Goal: Information Seeking & Learning: Learn about a topic

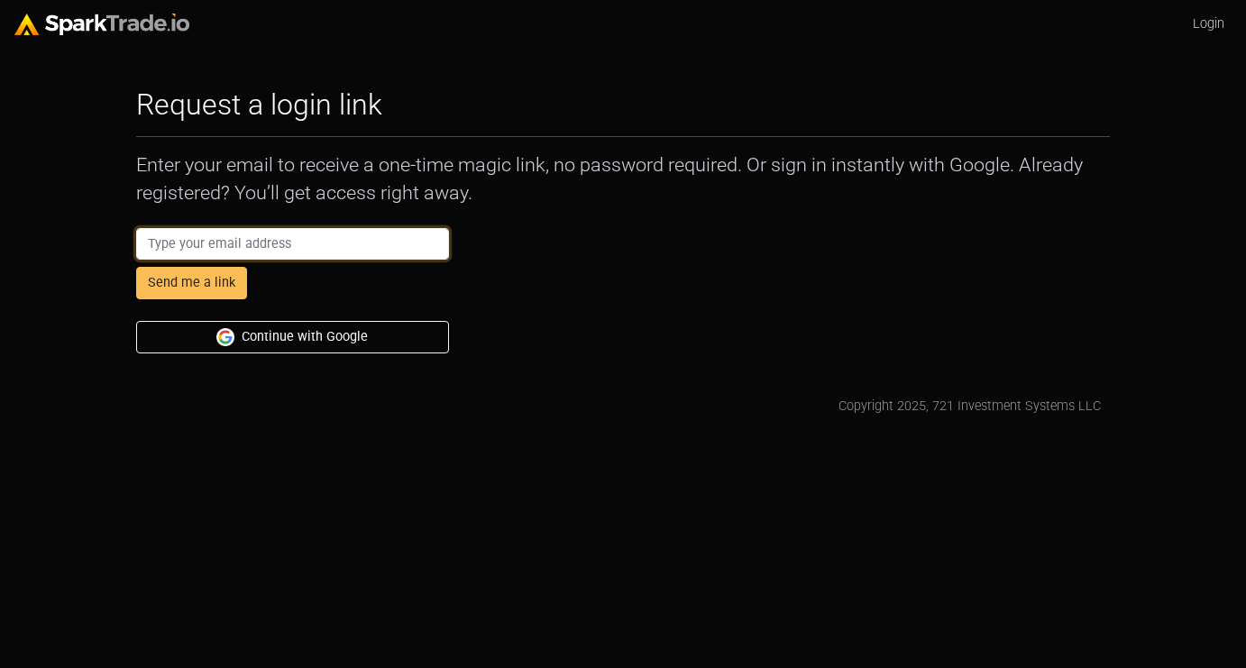
click at [317, 238] on input "email" at bounding box center [292, 244] width 313 height 32
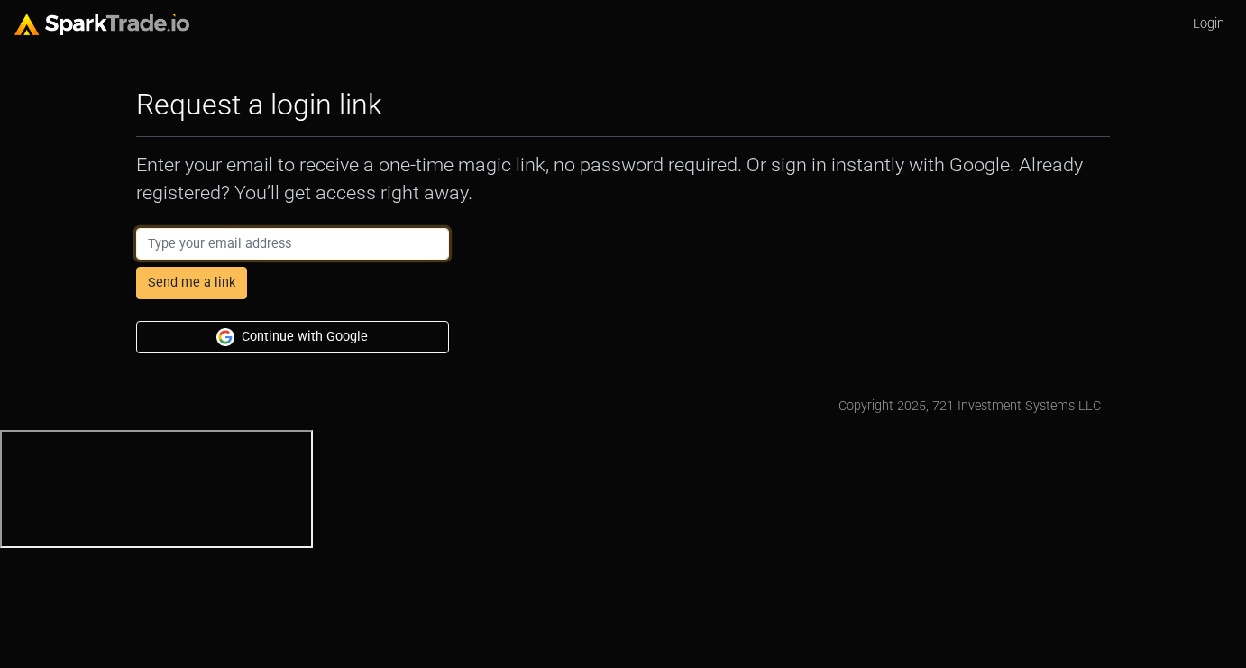
paste input "merritt1990+i@gmail.com"
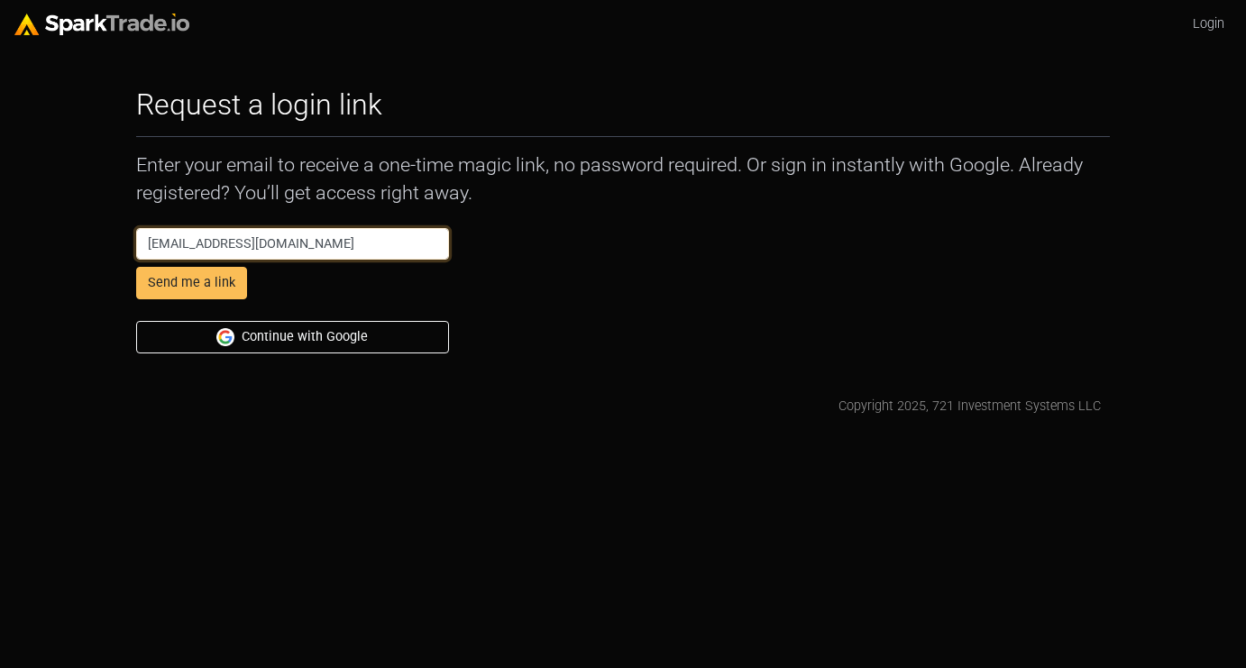
type input "merritt1990+i@gmail.com"
click at [136, 267] on button "Send me a link" at bounding box center [191, 283] width 111 height 32
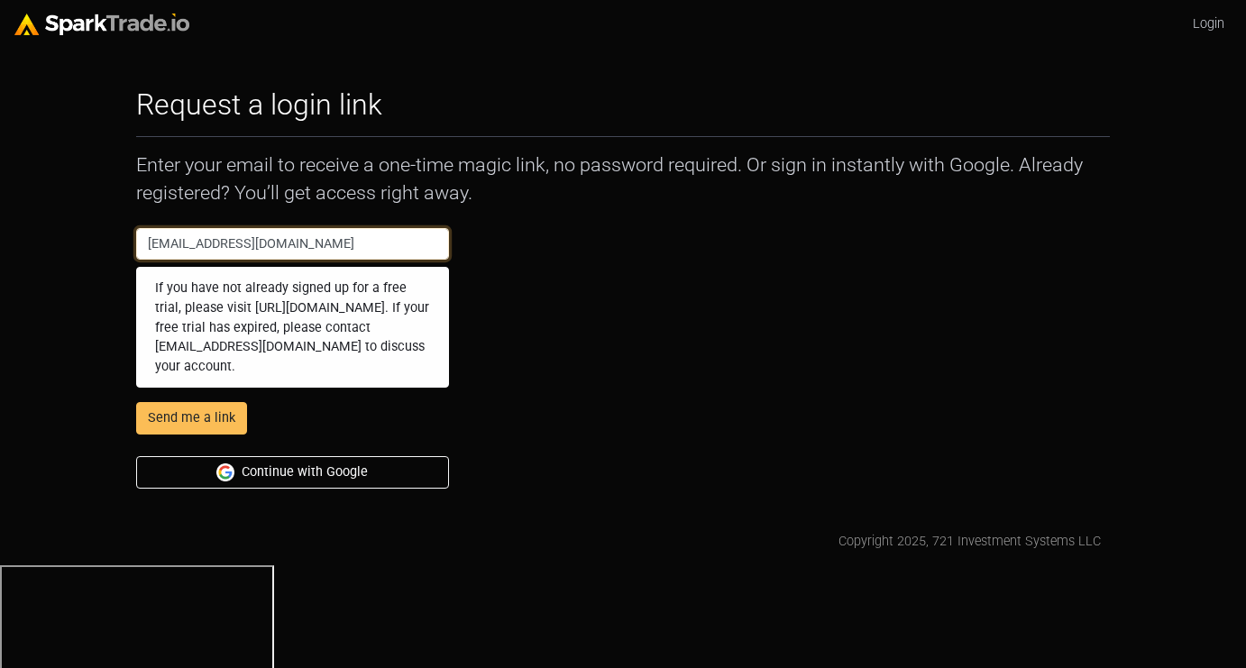
click at [150, 245] on input "merritt1990+i@gmail.com" at bounding box center [292, 244] width 313 height 32
type input "[EMAIL_ADDRESS][DOMAIN_NAME]"
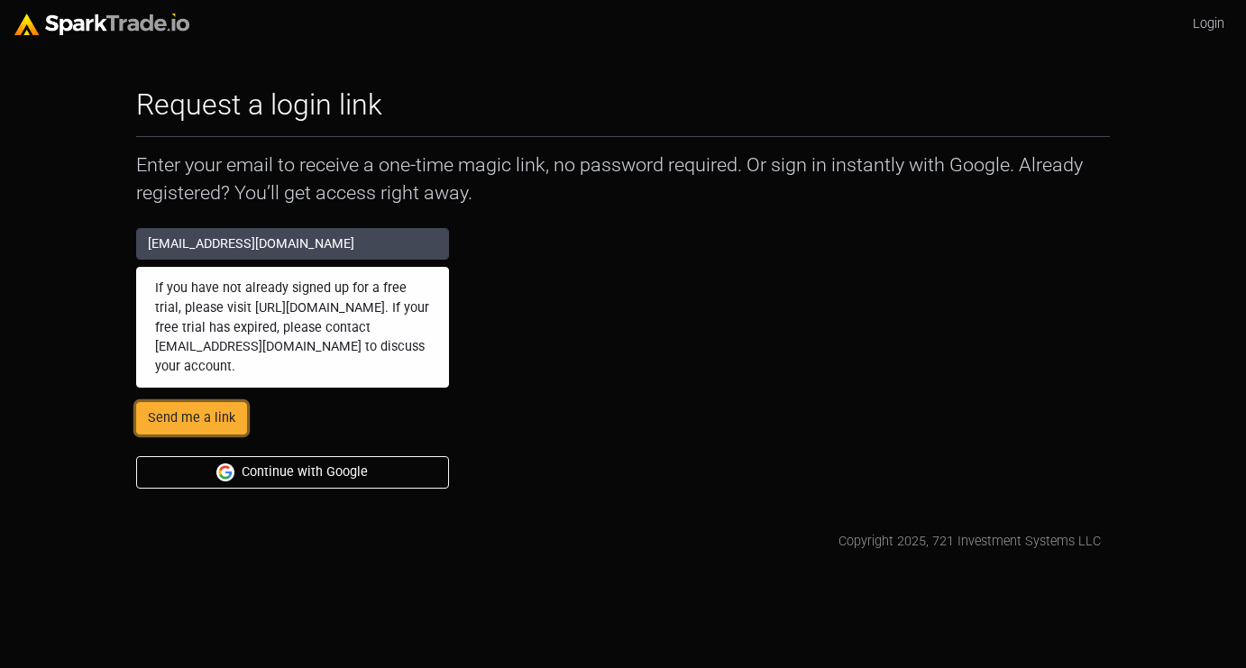
click at [198, 418] on button "Send me a link" at bounding box center [191, 418] width 111 height 32
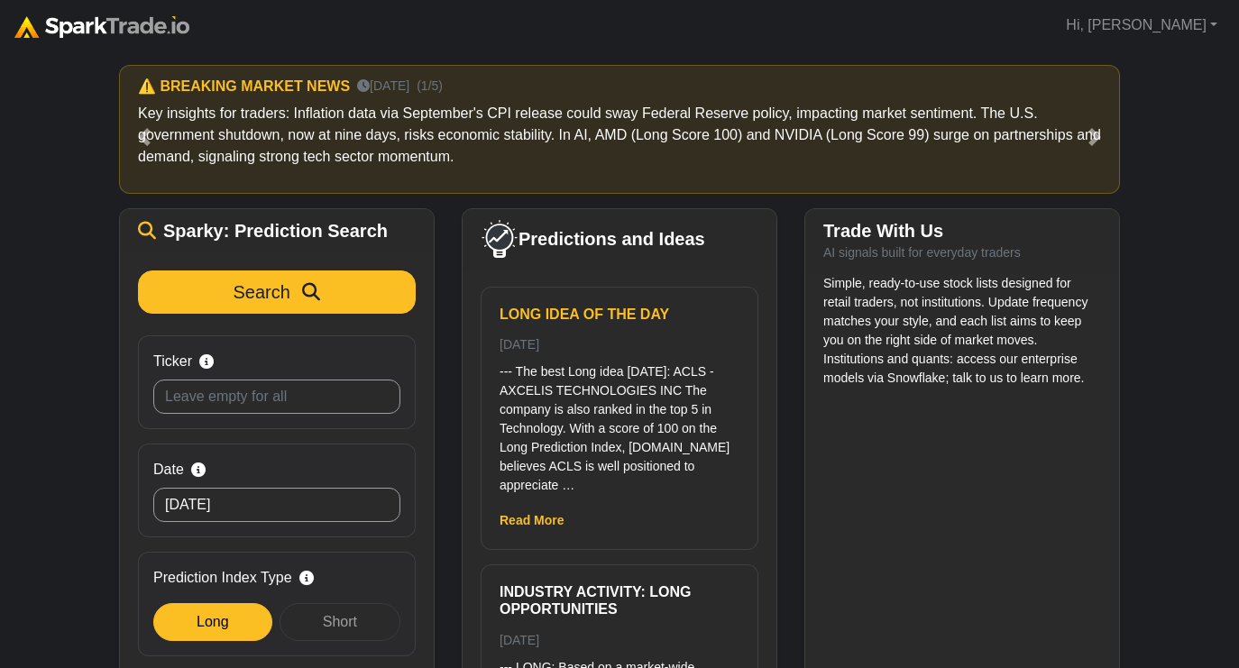
scroll to position [73, 0]
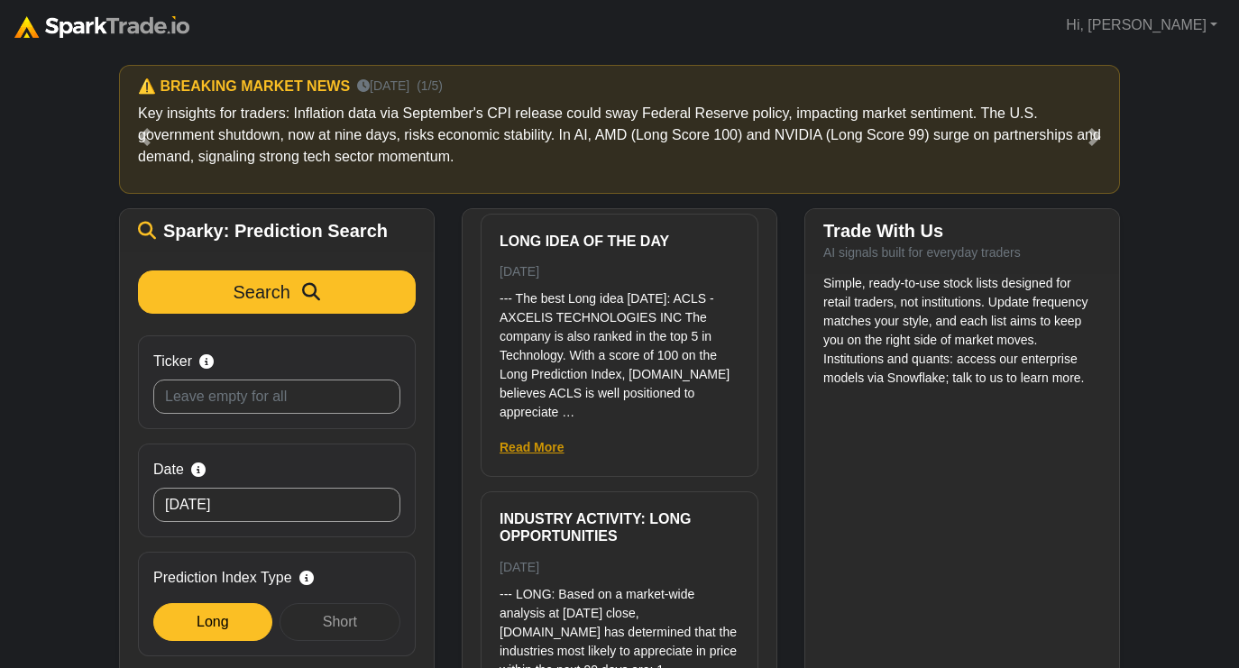
click at [555, 444] on link "Read More" at bounding box center [532, 447] width 65 height 14
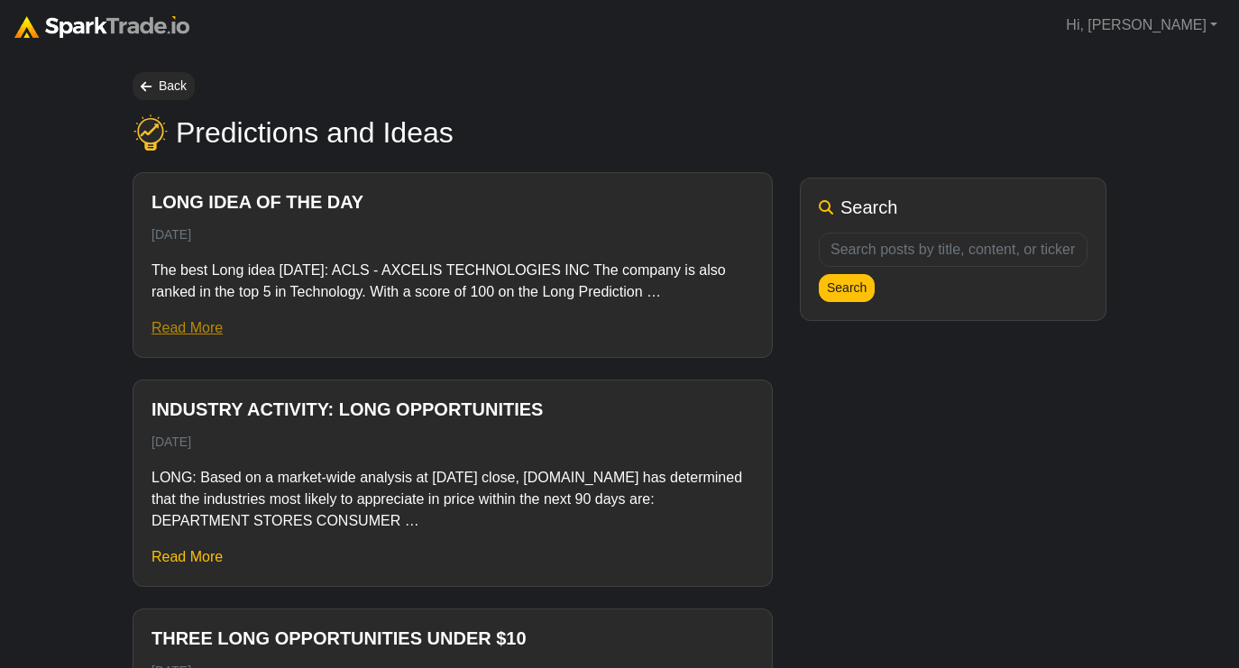
click at [197, 333] on link "Read More" at bounding box center [186, 327] width 71 height 15
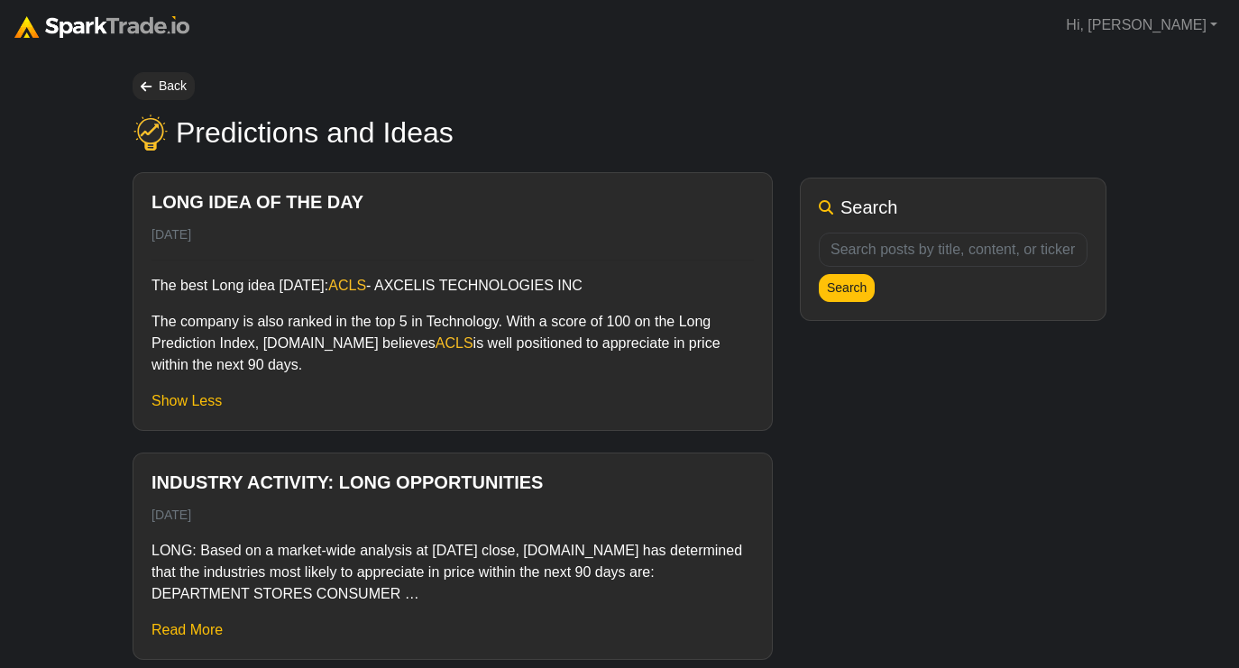
drag, startPoint x: 303, startPoint y: 364, endPoint x: 182, endPoint y: 291, distance: 141.2
click at [182, 290] on div "The best Long idea [DATE]: ACLS - AXCELIS TECHNOLOGIES INC The company is also …" at bounding box center [452, 318] width 602 height 116
copy div "best Long idea [DATE]: ACLS - AXCELIS TECHNOLOGIES INC The company is also rank…"
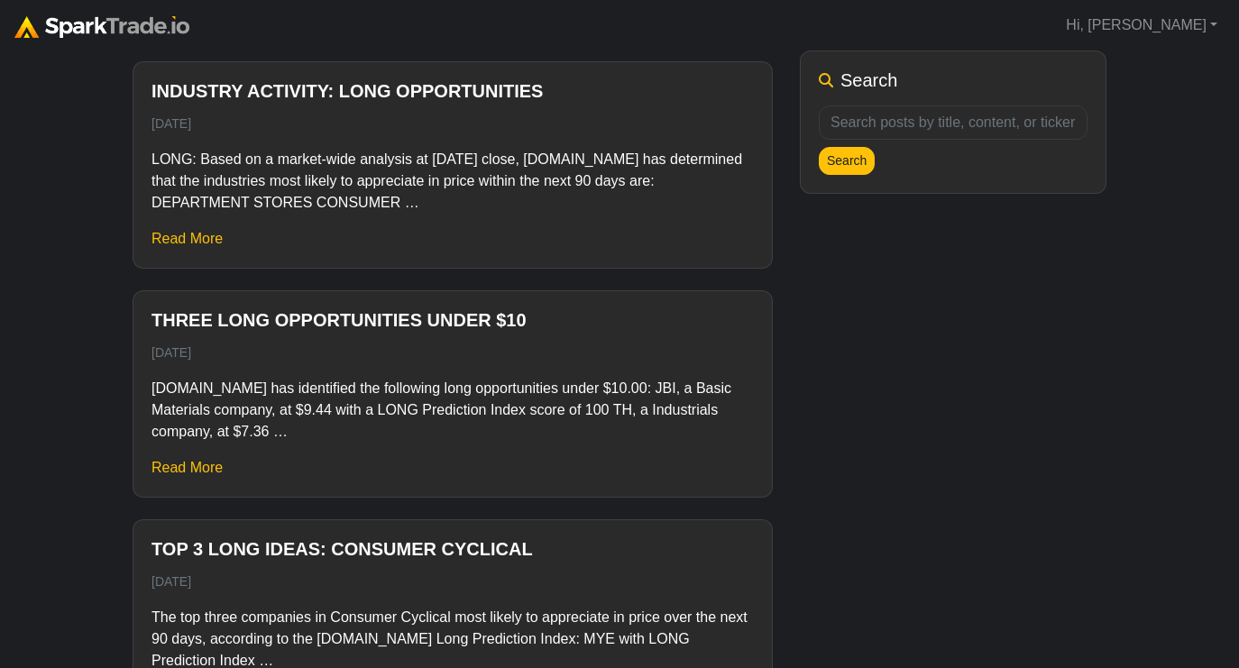
scroll to position [425, 0]
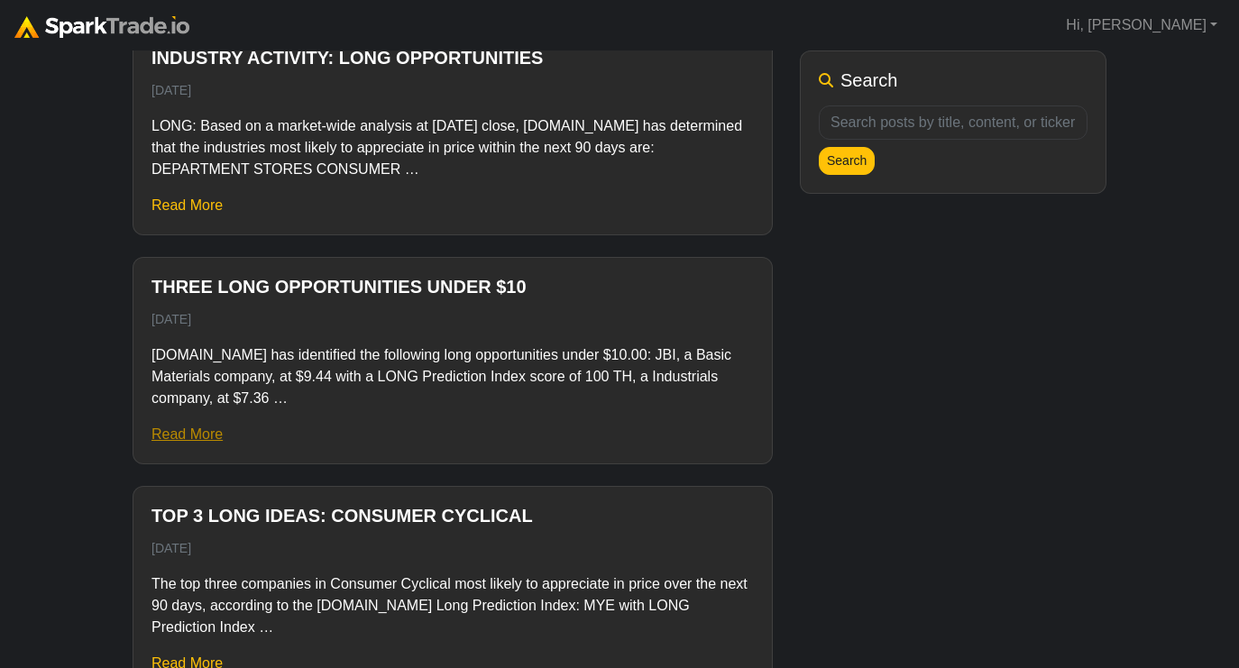
click at [200, 435] on link "Read More" at bounding box center [186, 434] width 71 height 15
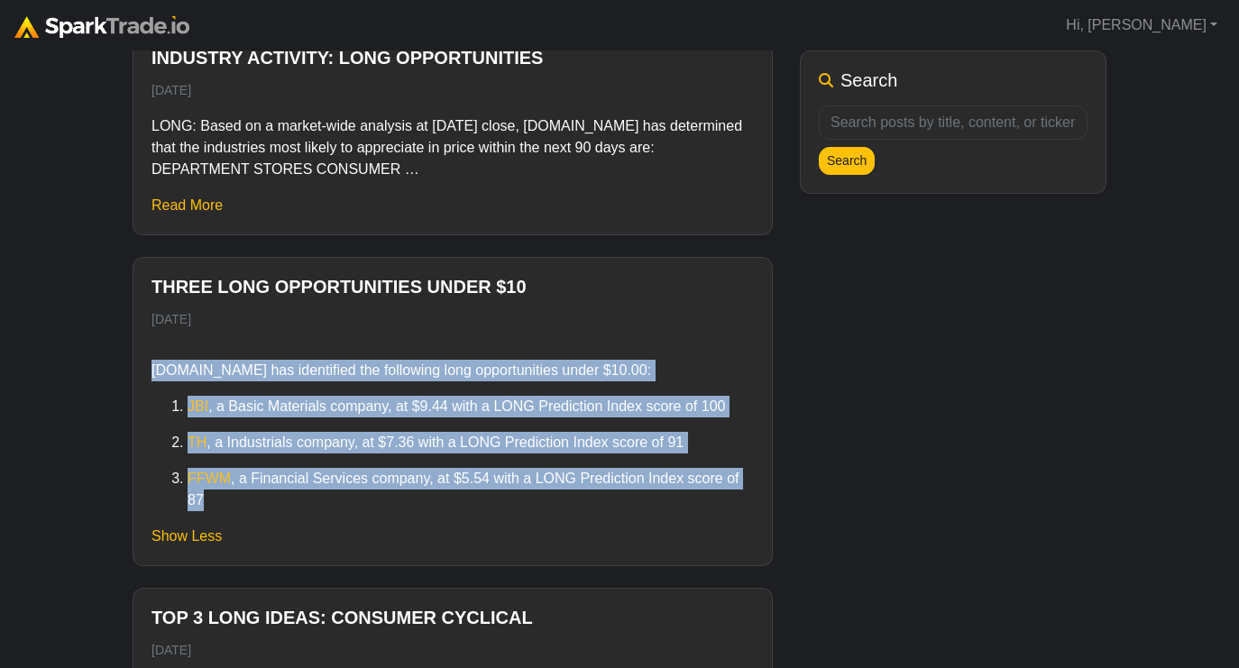
drag, startPoint x: 154, startPoint y: 370, endPoint x: 418, endPoint y: 509, distance: 298.5
click at [418, 509] on div "[DOMAIN_NAME] has identified the following long opportunities under $10.00: JBI…" at bounding box center [452, 427] width 602 height 167
copy div "[DOMAIN_NAME] has identified the following long opportunities under $10.00: JBI…"
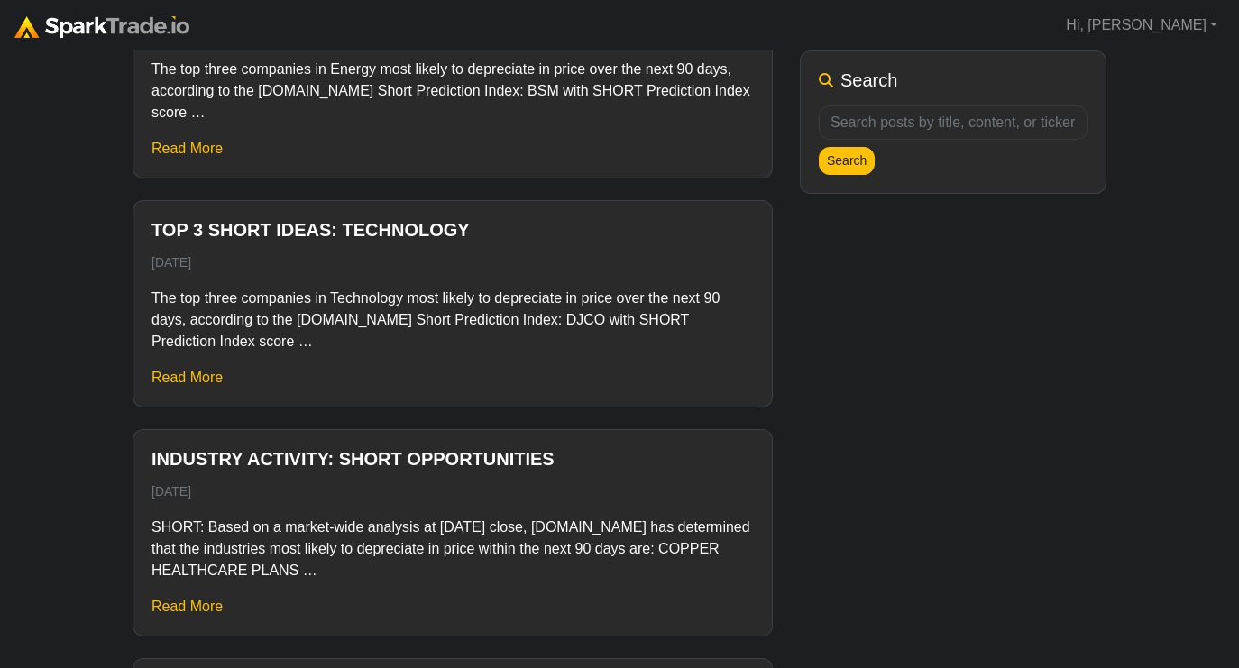
scroll to position [2460, 0]
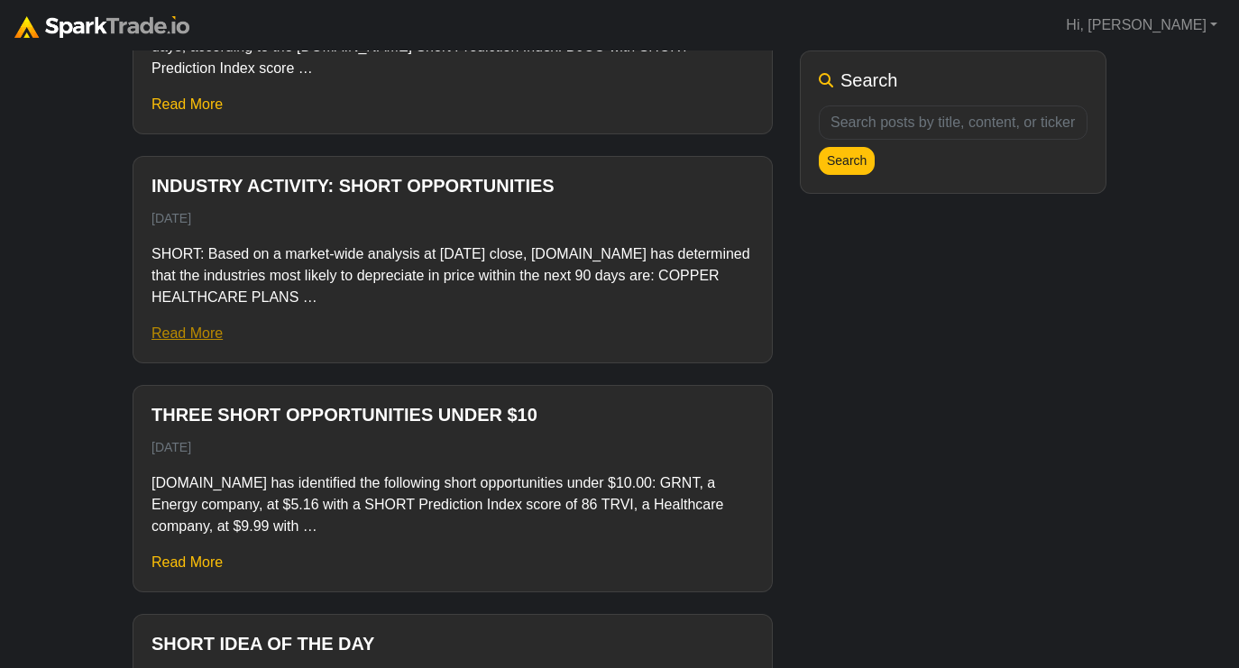
click at [203, 327] on link "Read More" at bounding box center [186, 333] width 71 height 15
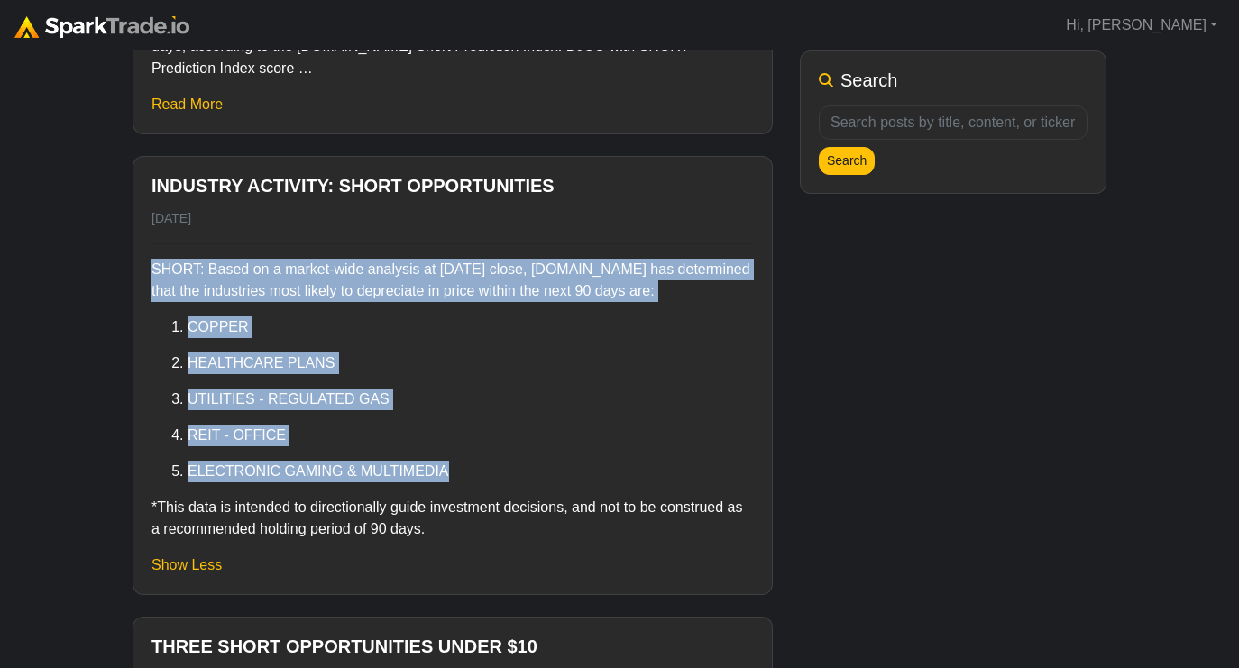
drag, startPoint x: 151, startPoint y: 270, endPoint x: 533, endPoint y: 479, distance: 435.0
click at [533, 479] on div "SHORT: Based on a market-wide analysis at [DATE] close, [DOMAIN_NAME] has deter…" at bounding box center [452, 391] width 602 height 297
copy div "SHORT: Based on a market-wide analysis at [DATE] close, [DOMAIN_NAME] has deter…"
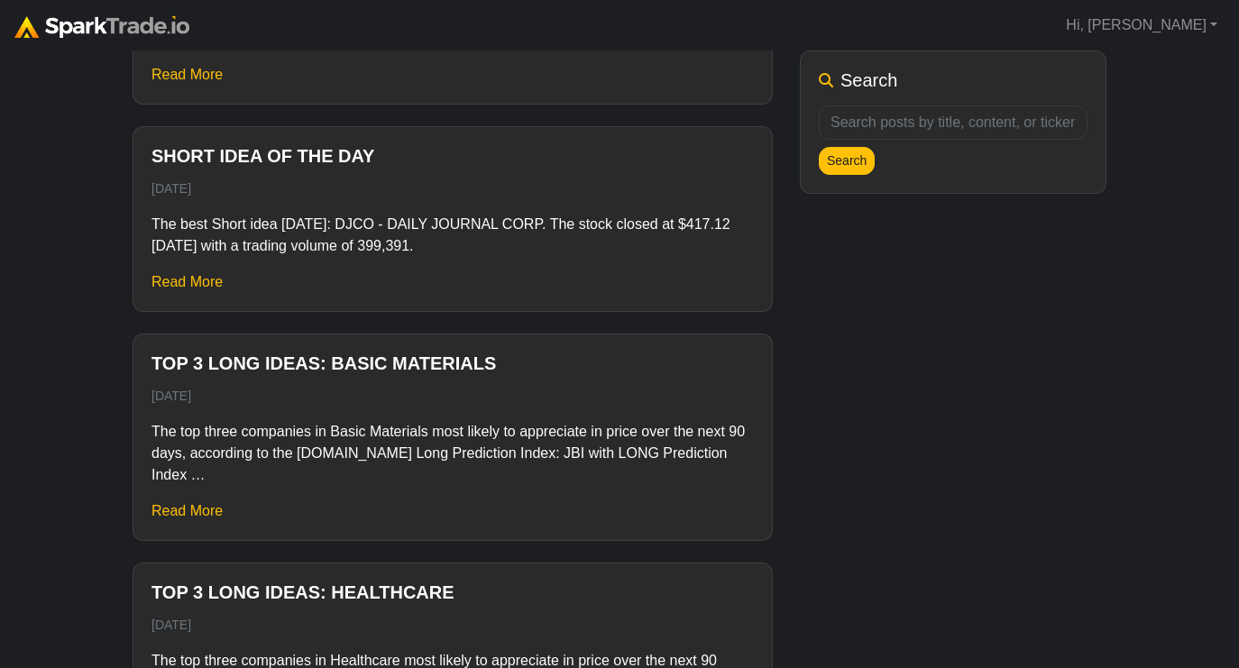
scroll to position [3549, 0]
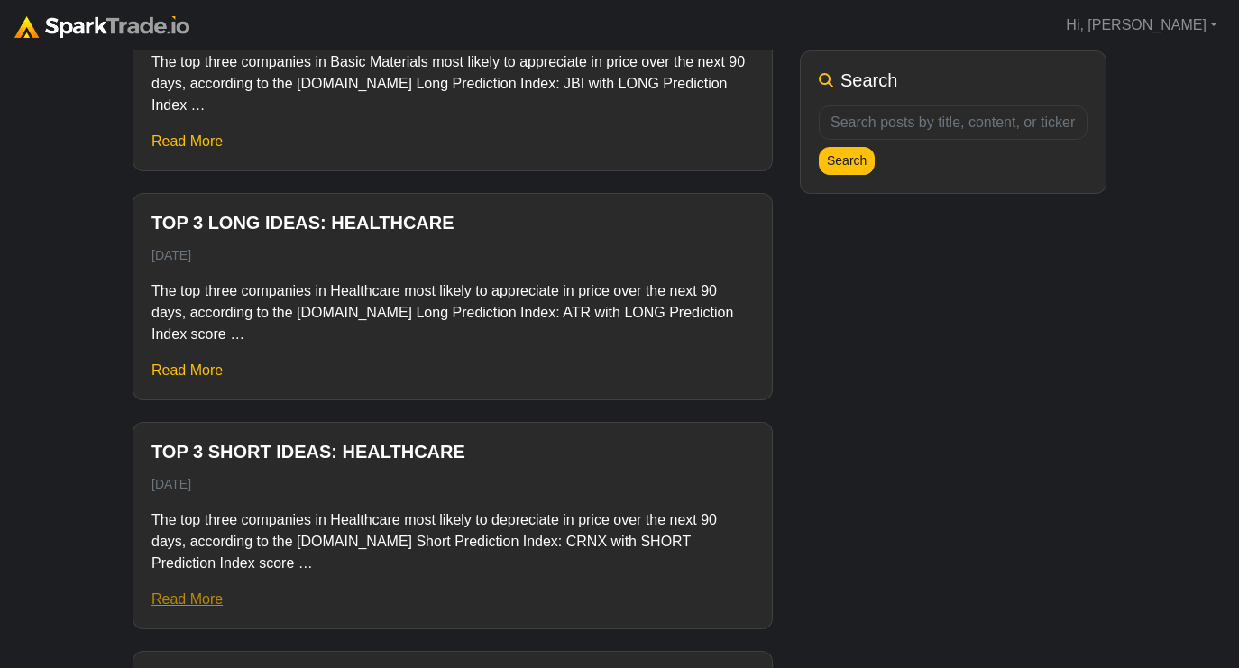
click at [212, 600] on link "Read More" at bounding box center [186, 599] width 71 height 15
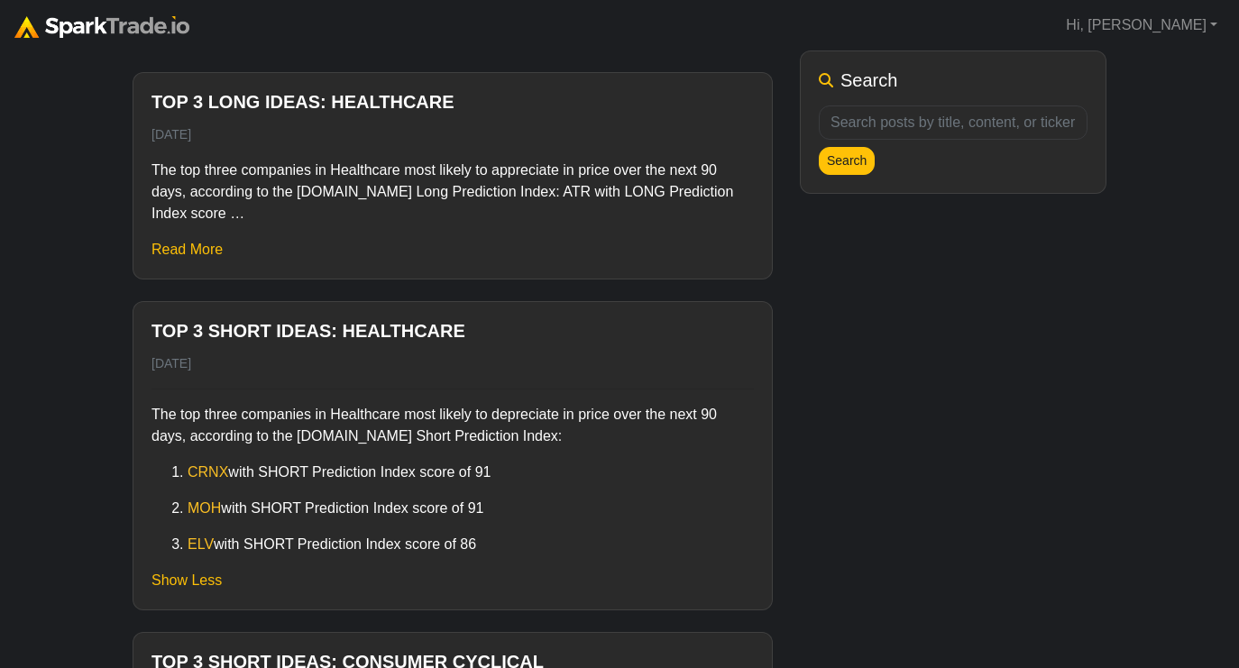
scroll to position [3673, 0]
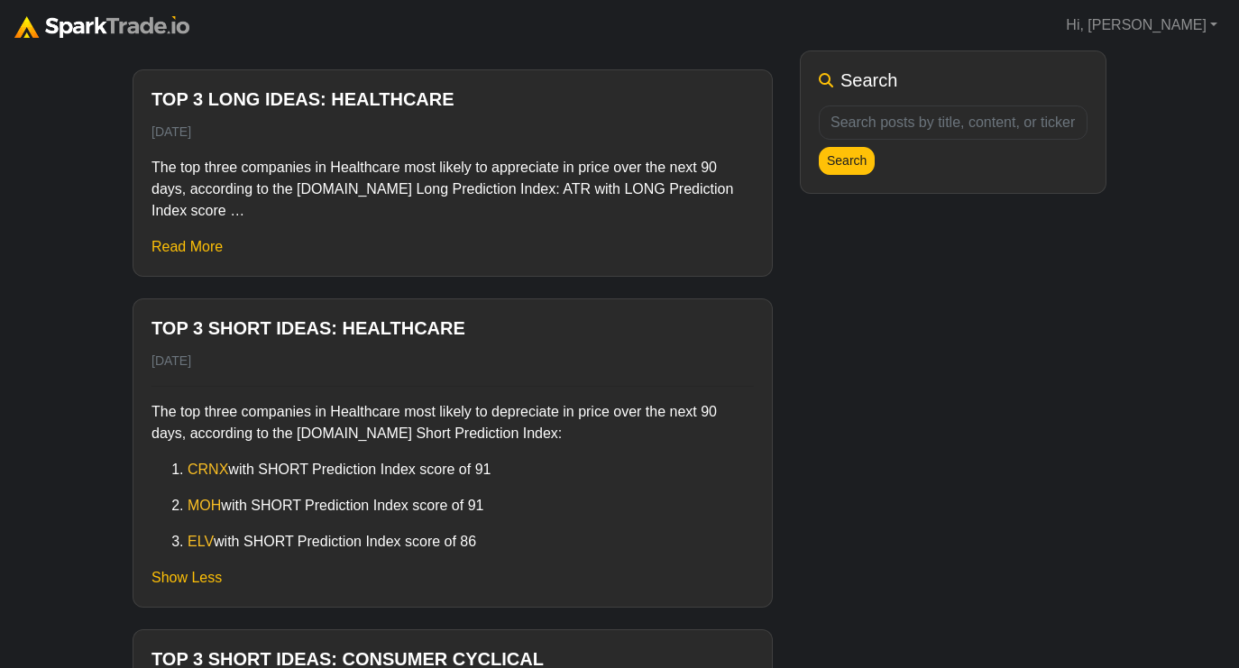
drag, startPoint x: 503, startPoint y: 466, endPoint x: 316, endPoint y: 420, distance: 193.1
click at [316, 420] on div "The top three companies in Healthcare most likely to depreciate in price over t…" at bounding box center [452, 469] width 602 height 167
copy div "in Healthcare most likely to depreciate in price over the next 90 days, accordi…"
